Goal: Ask a question: Seek information or help from site administrators or community

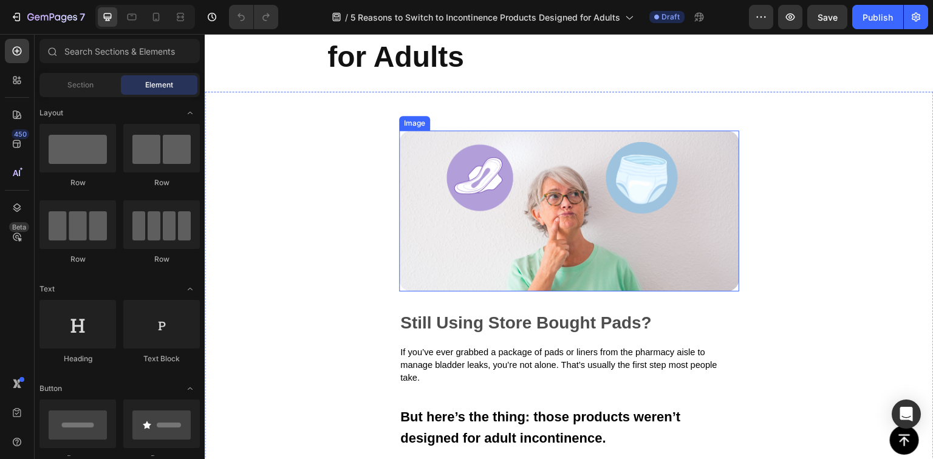
scroll to position [259, 0]
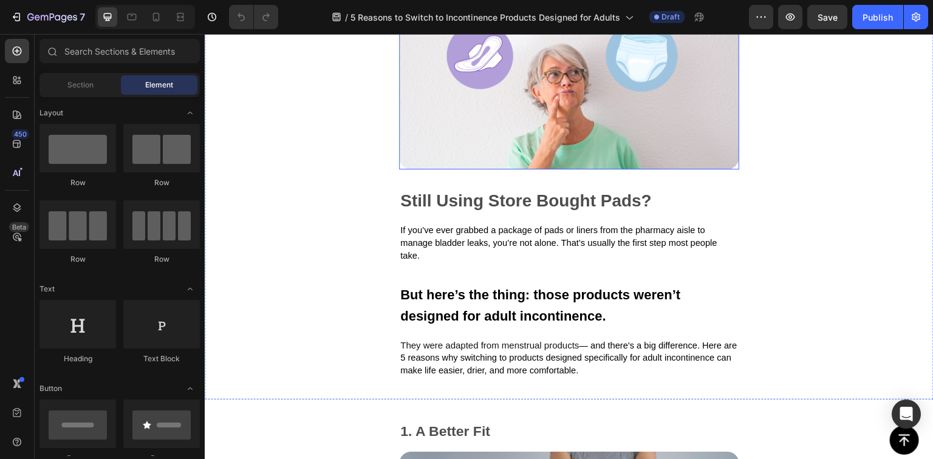
click at [565, 112] on img at bounding box center [569, 89] width 340 height 161
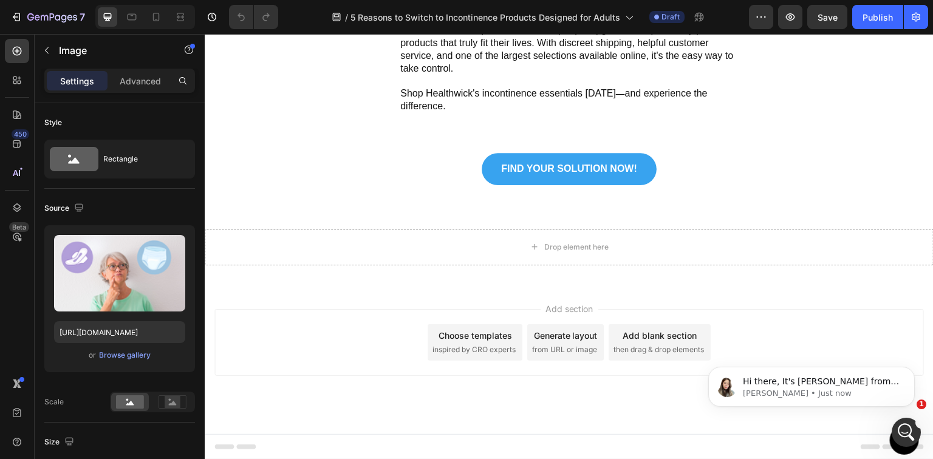
scroll to position [0, 0]
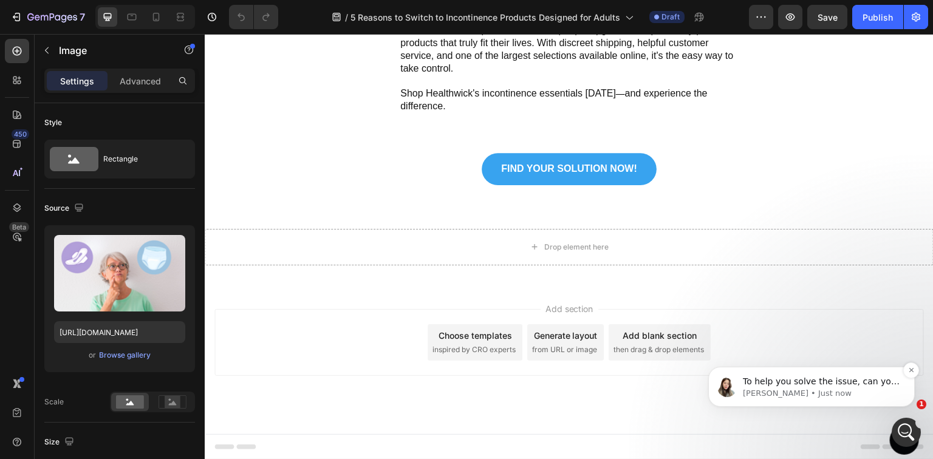
click at [826, 391] on p "[PERSON_NAME] • Just now" at bounding box center [821, 393] width 157 height 11
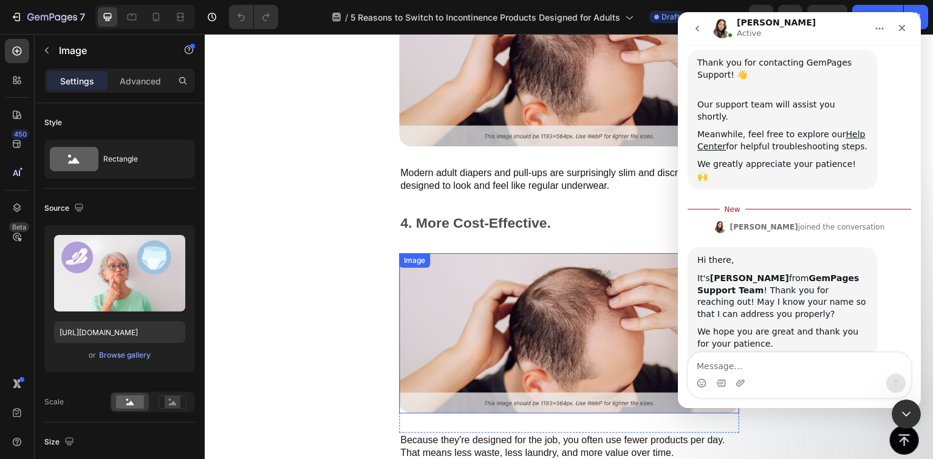
scroll to position [967, 0]
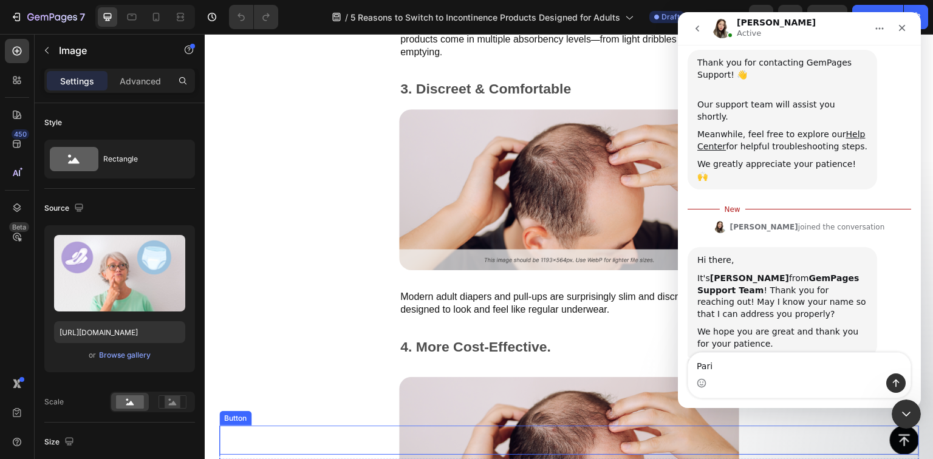
type textarea "[GEOGRAPHIC_DATA]"
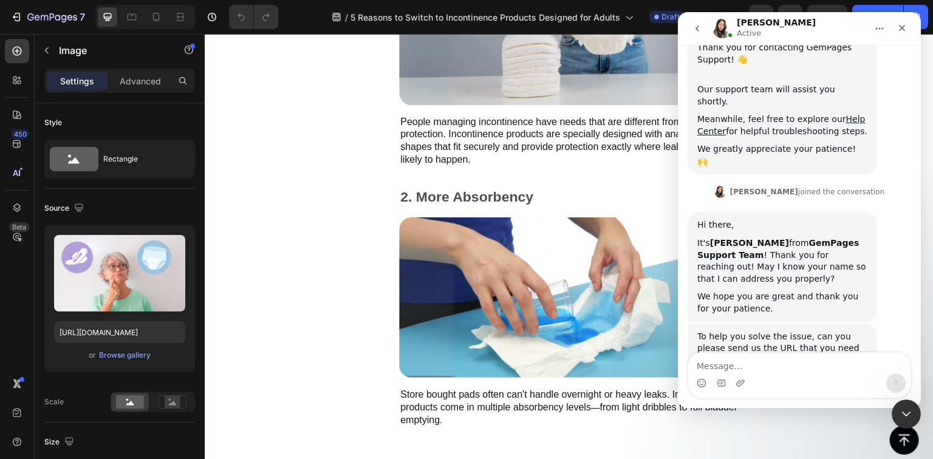
scroll to position [708, 0]
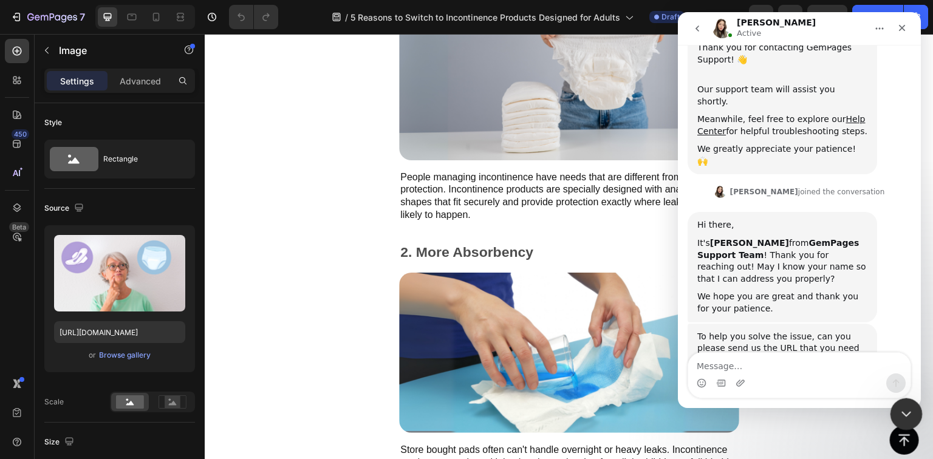
click at [907, 416] on icon "Close Intercom Messenger" at bounding box center [904, 412] width 15 height 15
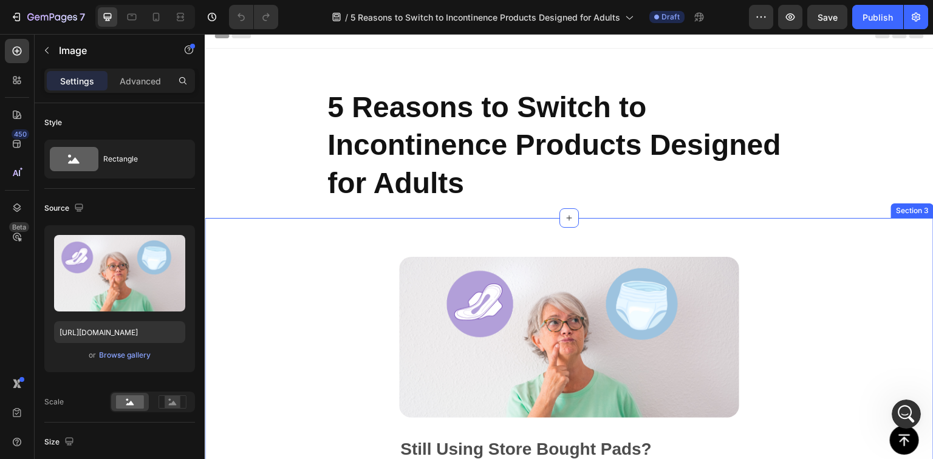
scroll to position [0, 0]
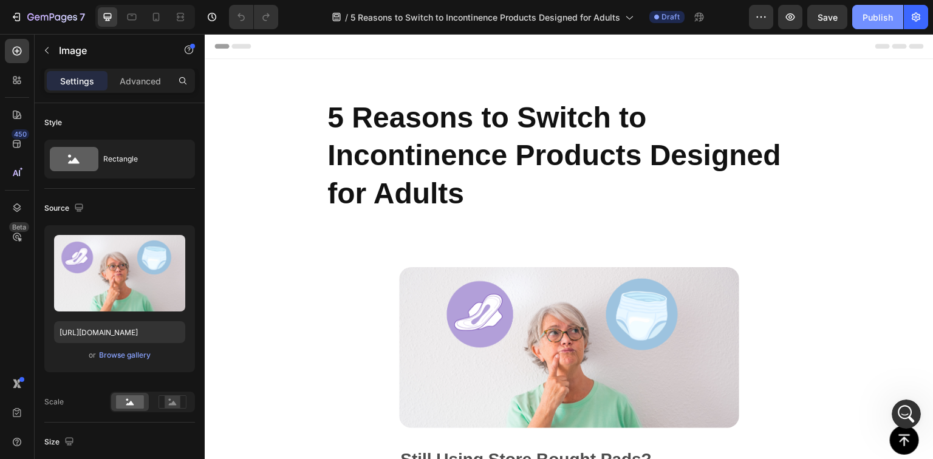
click at [885, 15] on div "Publish" at bounding box center [878, 17] width 30 height 13
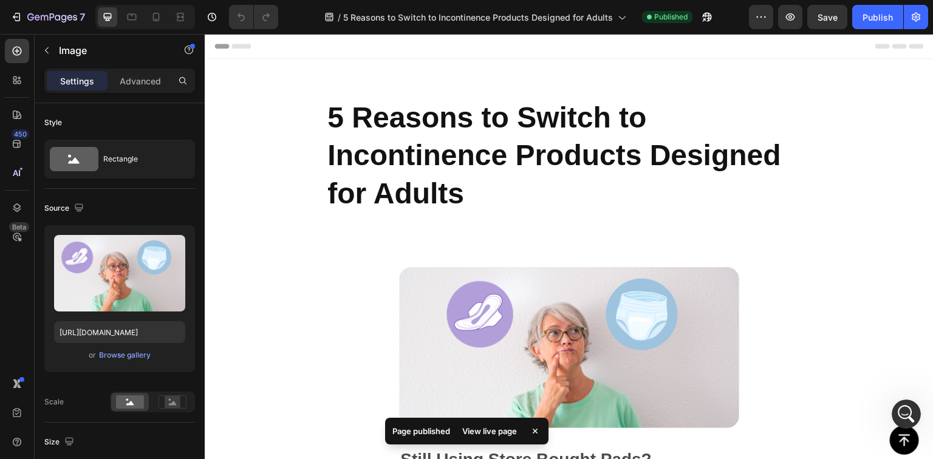
scroll to position [346, 0]
click at [486, 434] on div "View live page" at bounding box center [489, 431] width 69 height 17
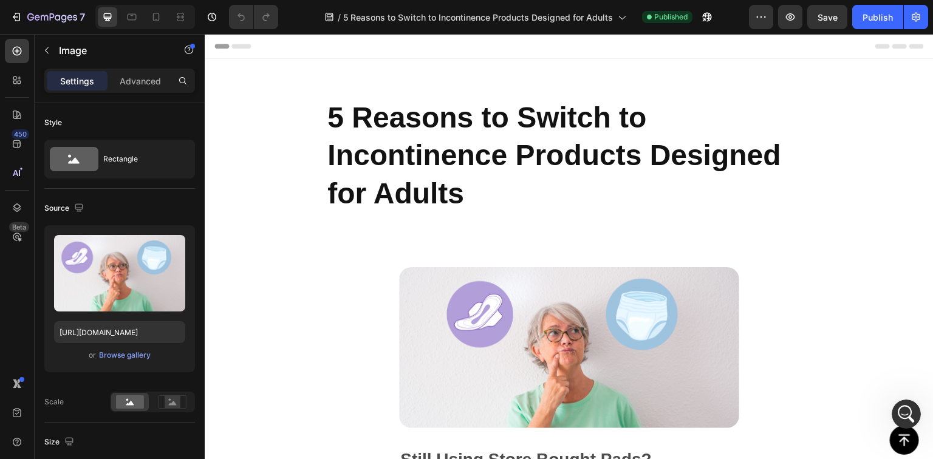
scroll to position [396, 0]
click at [902, 404] on icon "Open Intercom Messenger" at bounding box center [905, 413] width 20 height 20
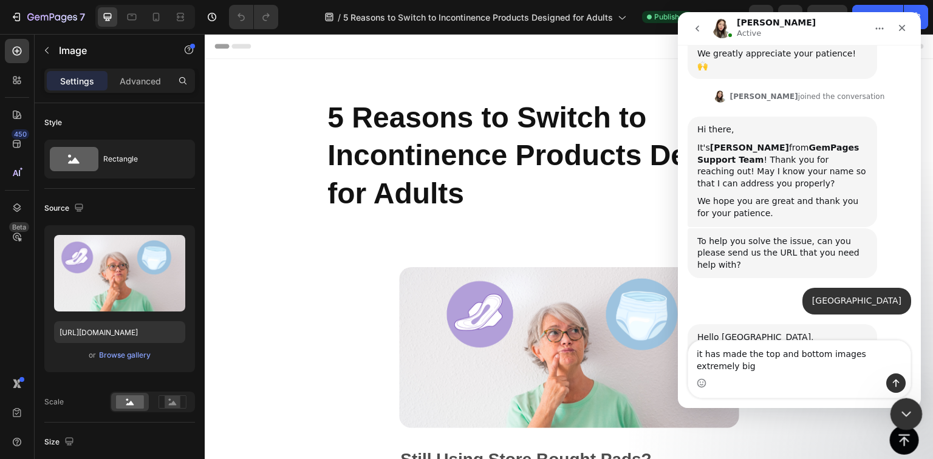
type textarea "it has made the top and bottom images extremely big"
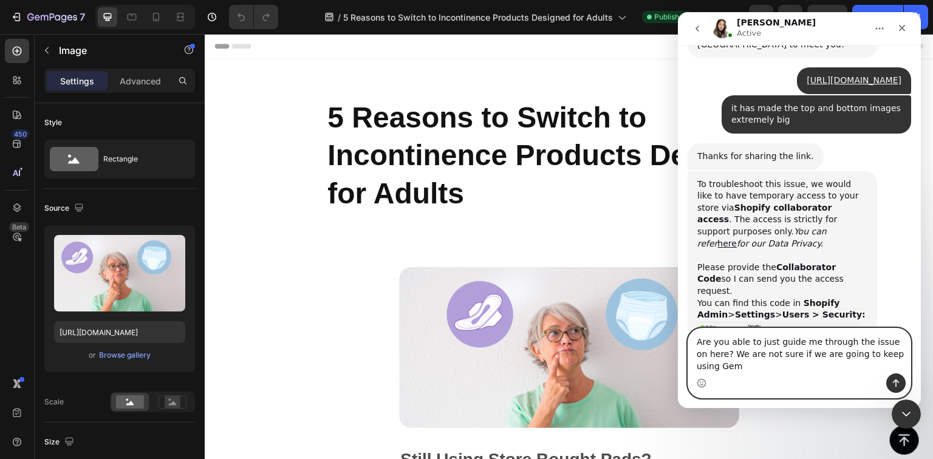
scroll to position [713, 0]
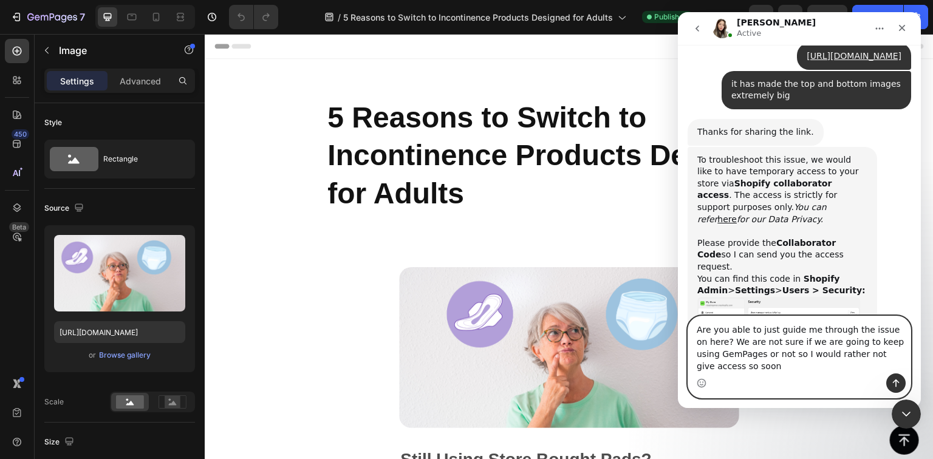
type textarea "Are you able to just guide me through the issue on here? We are not sure if we …"
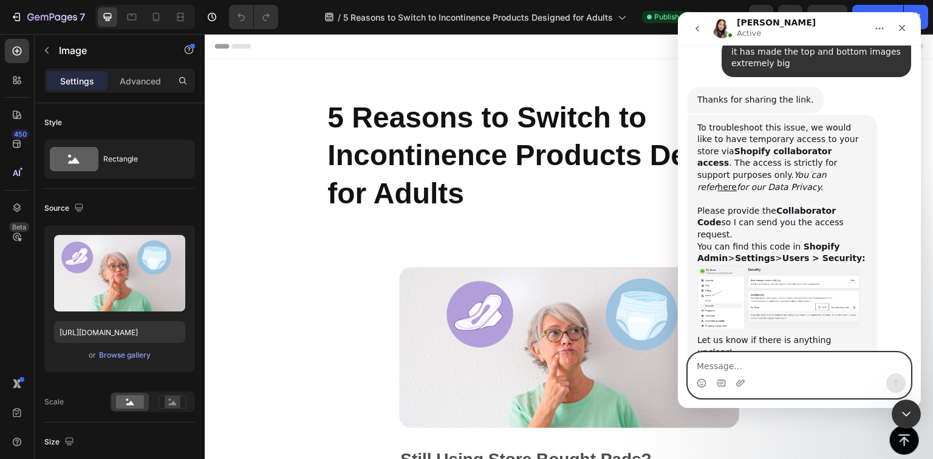
scroll to position [760, 0]
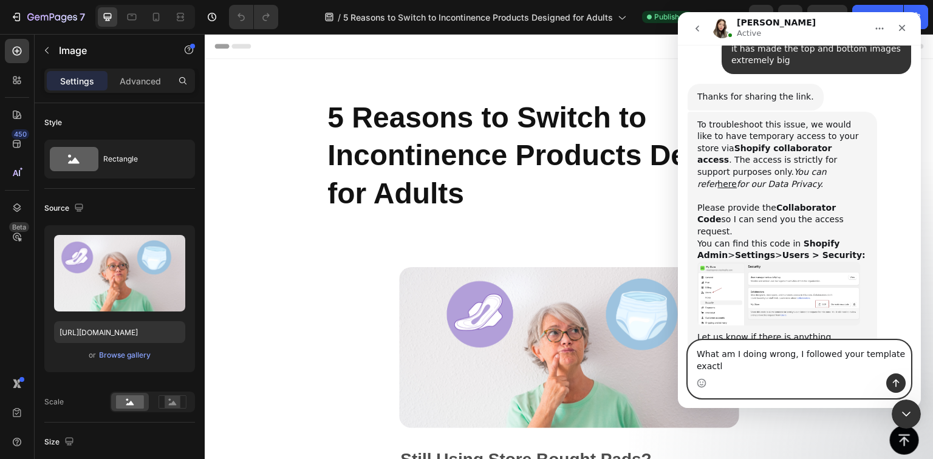
type textarea "What am I doing wrong, I followed your template exactly"
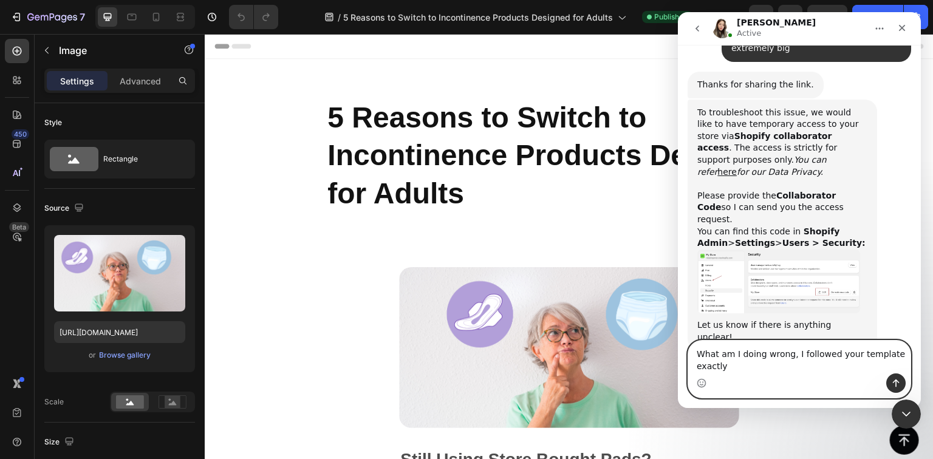
drag, startPoint x: 726, startPoint y: 366, endPoint x: 683, endPoint y: 357, distance: 43.5
click at [683, 357] on div "What am I doing wrong, I followed your template exactly What am I doing wrong, …" at bounding box center [799, 369] width 243 height 58
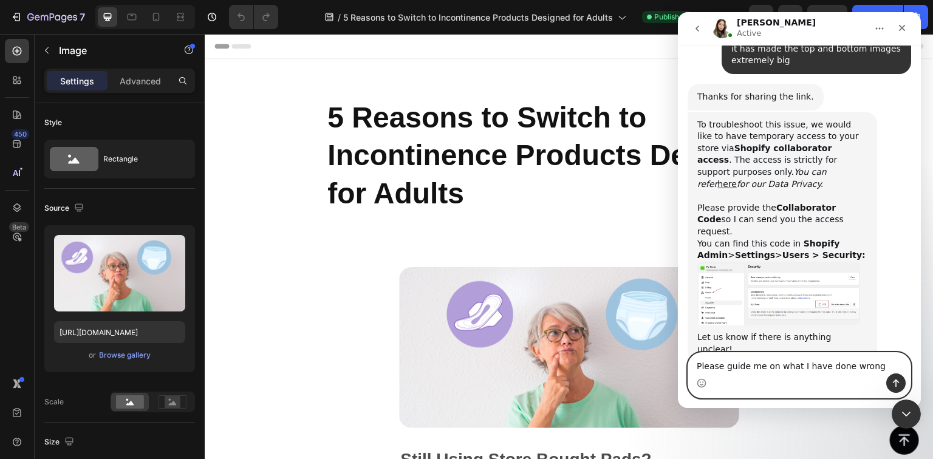
type textarea "Please guide me on what I have done wrong"
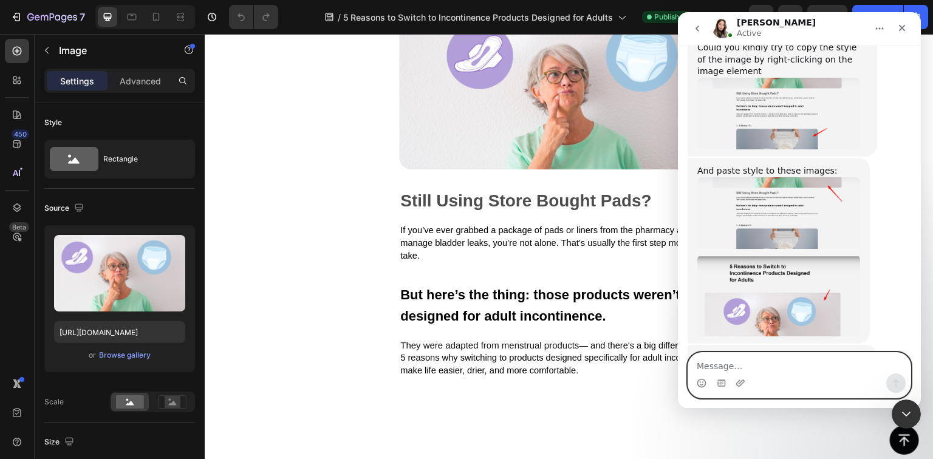
scroll to position [2178, 0]
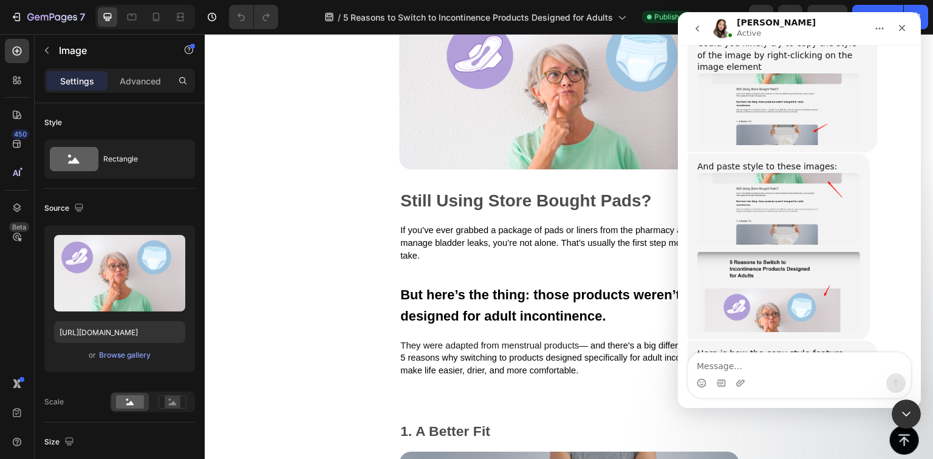
click at [547, 129] on img at bounding box center [569, 89] width 340 height 161
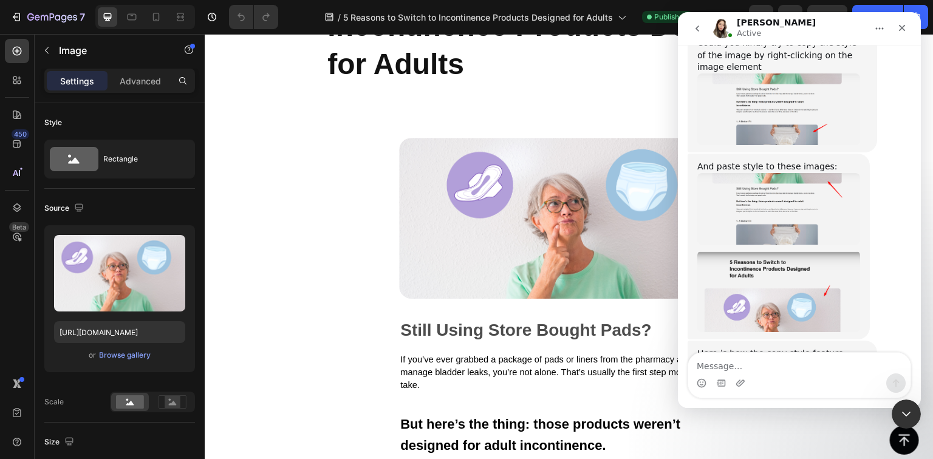
click at [585, 197] on img at bounding box center [569, 218] width 340 height 161
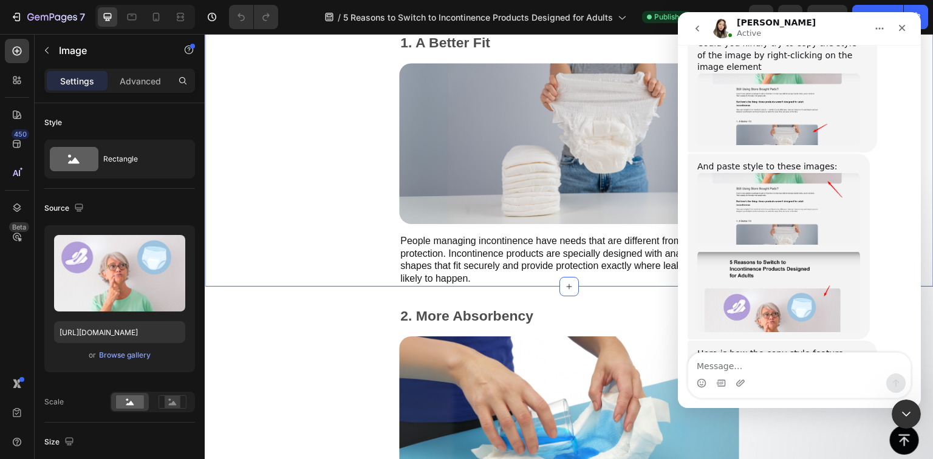
scroll to position [518, 0]
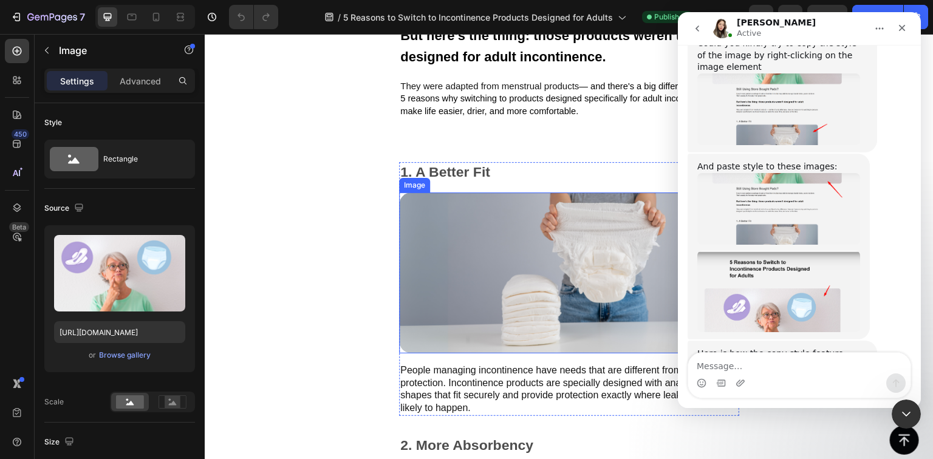
click at [542, 211] on img at bounding box center [569, 273] width 340 height 161
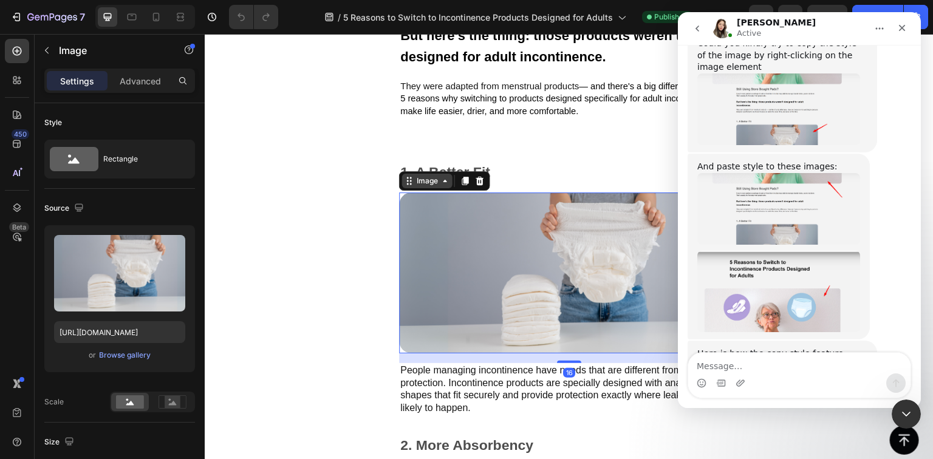
click at [445, 179] on icon at bounding box center [446, 181] width 10 height 10
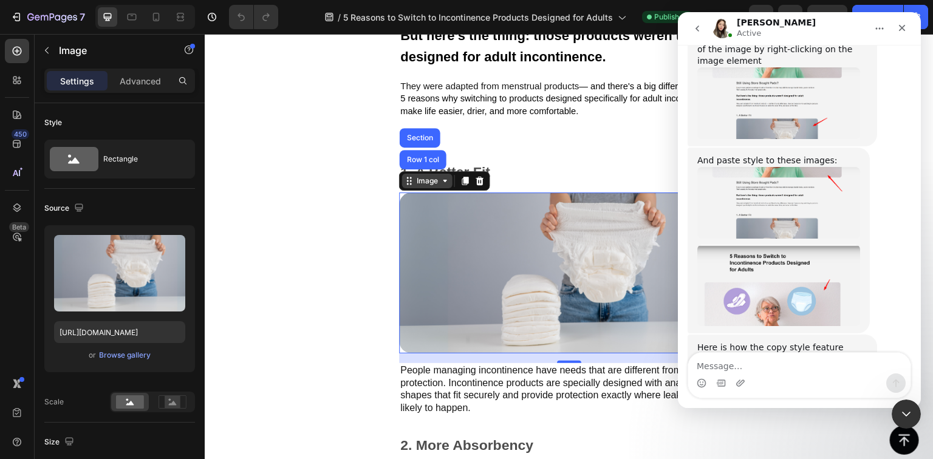
scroll to position [2163, 0]
click at [445, 179] on icon at bounding box center [446, 181] width 10 height 10
click at [808, 367] on img "Célia says…" at bounding box center [779, 413] width 163 height 92
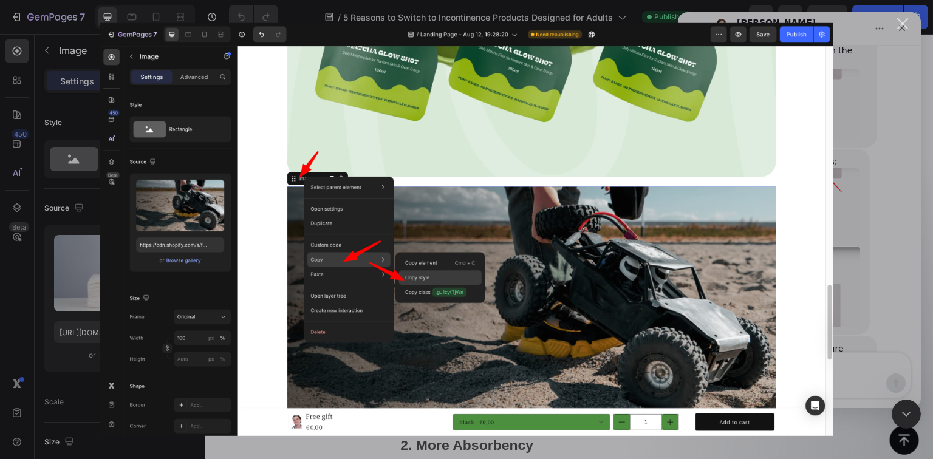
scroll to position [0, 0]
click at [850, 152] on div "Intercom messenger" at bounding box center [466, 229] width 933 height 459
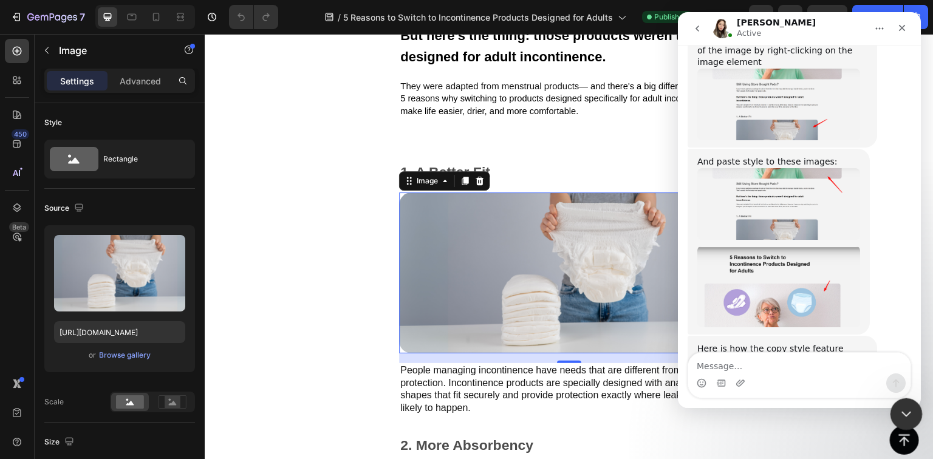
click at [908, 416] on icon "Close Intercom Messenger" at bounding box center [904, 412] width 15 height 15
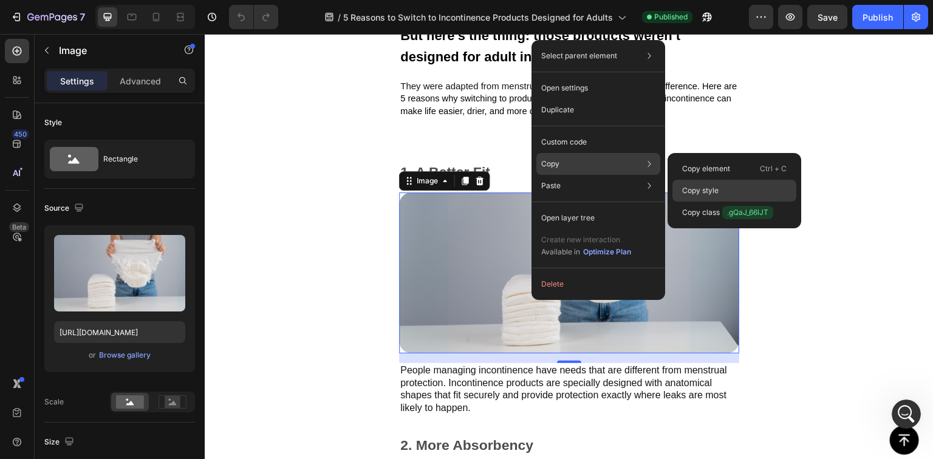
click at [721, 202] on div "Copy style" at bounding box center [735, 213] width 124 height 22
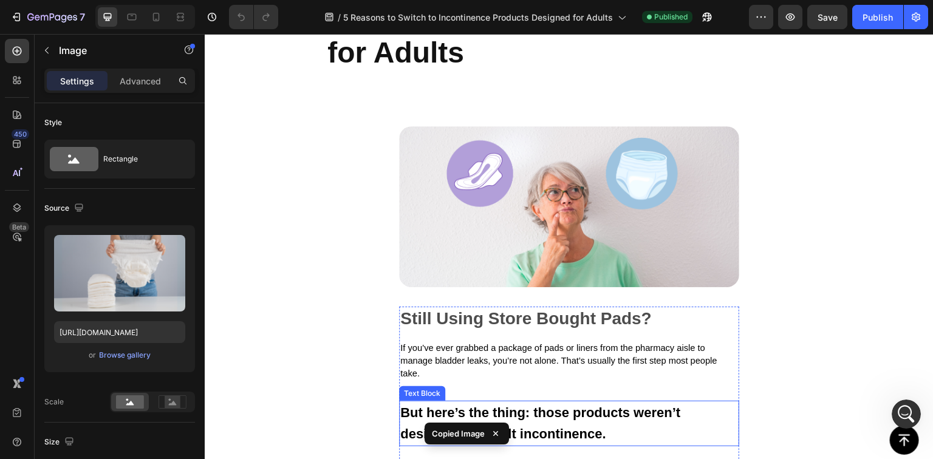
scroll to position [129, 0]
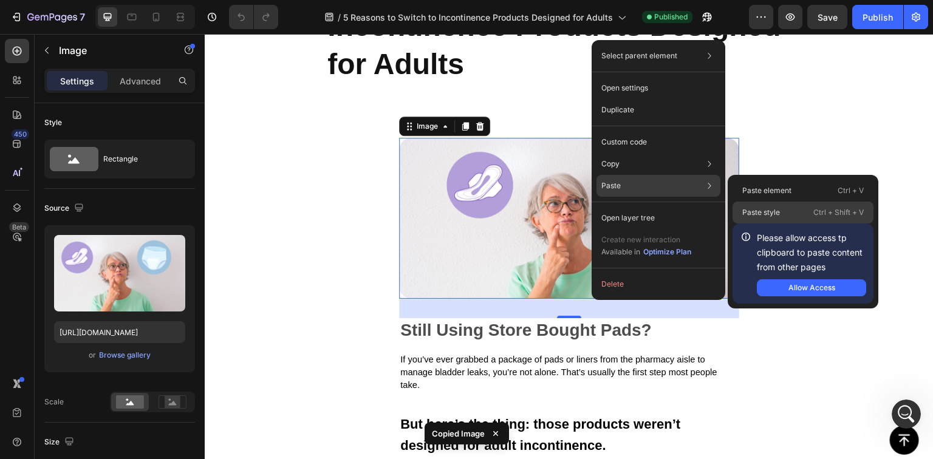
click at [771, 215] on p "Paste style" at bounding box center [762, 212] width 38 height 11
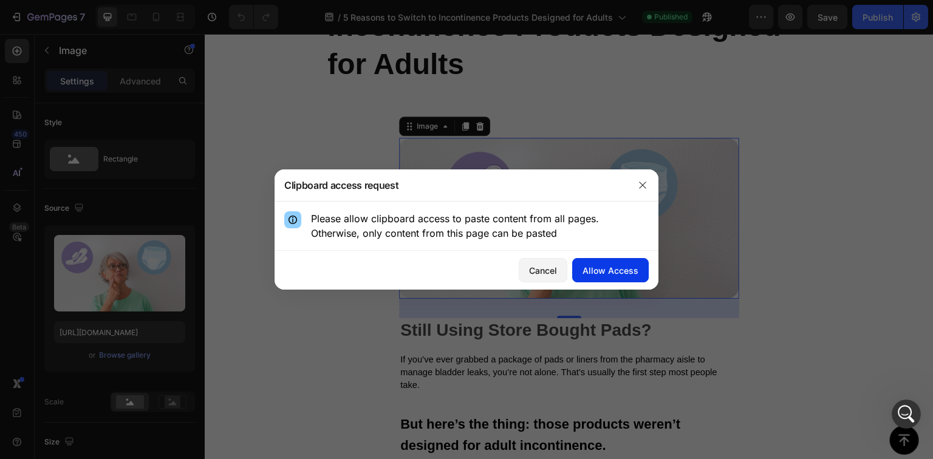
click at [627, 277] on button "Allow Access" at bounding box center [610, 270] width 77 height 24
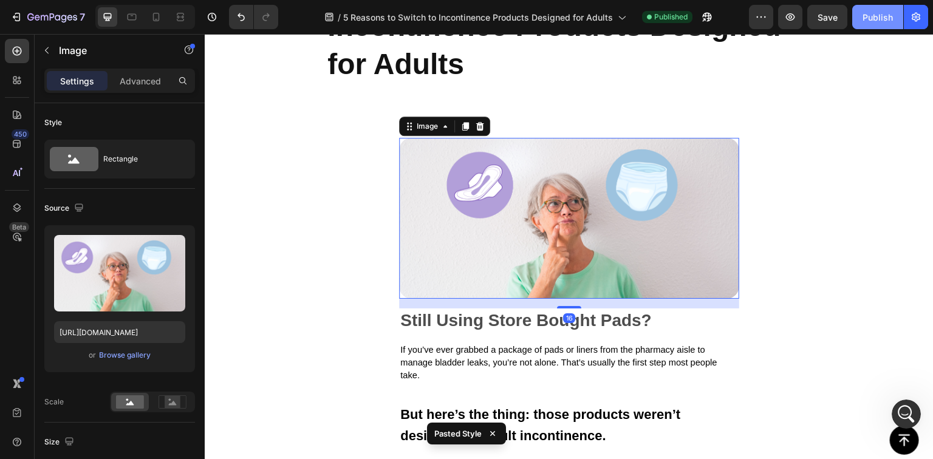
click at [882, 13] on div "Publish" at bounding box center [878, 17] width 30 height 13
